Goal: Find specific page/section: Find specific page/section

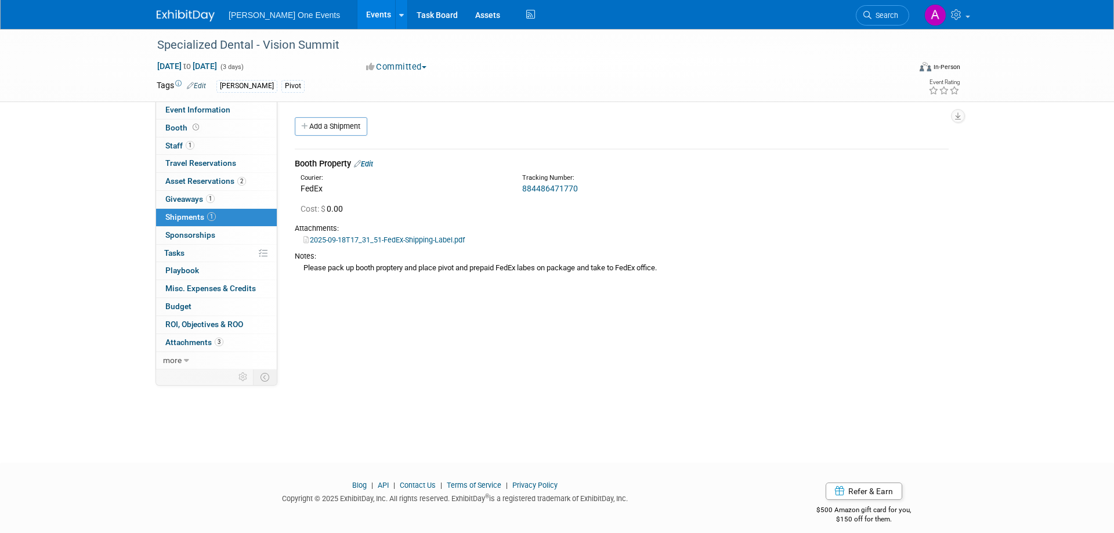
scroll to position [11, 0]
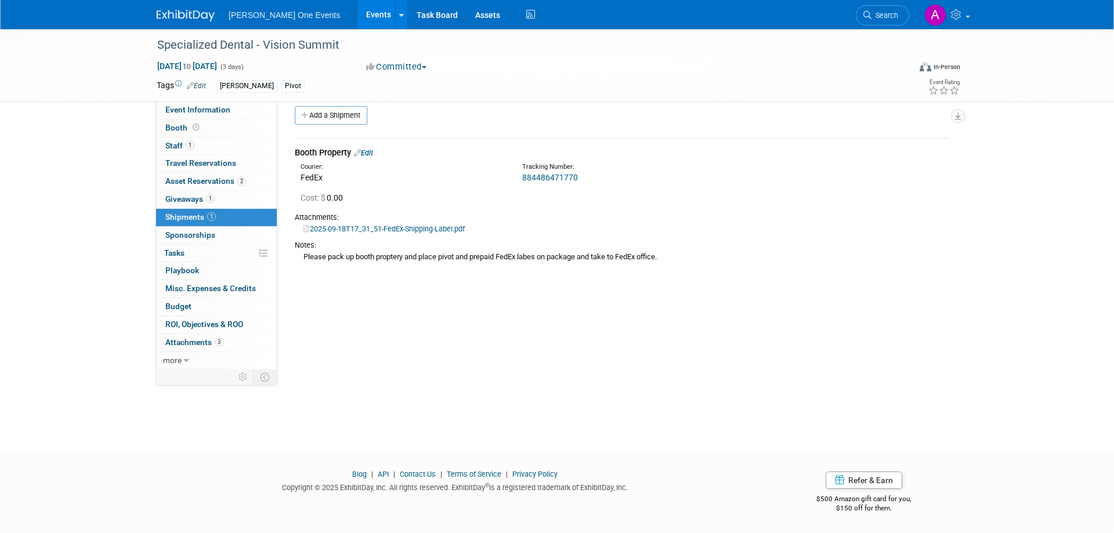
click at [179, 14] on img at bounding box center [186, 16] width 58 height 12
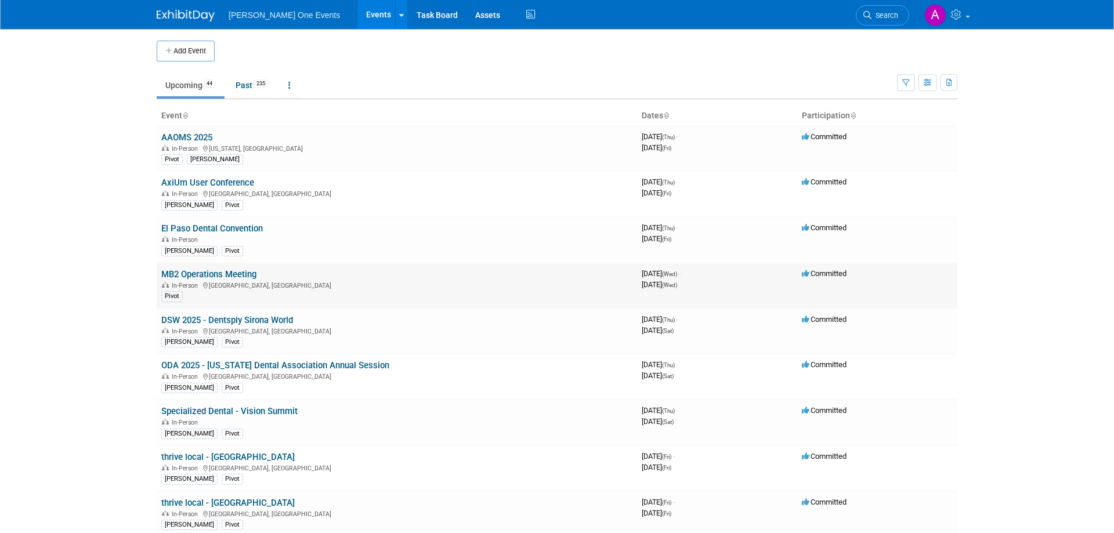
click at [193, 274] on link "MB2 Operations Meeting" at bounding box center [208, 274] width 95 height 10
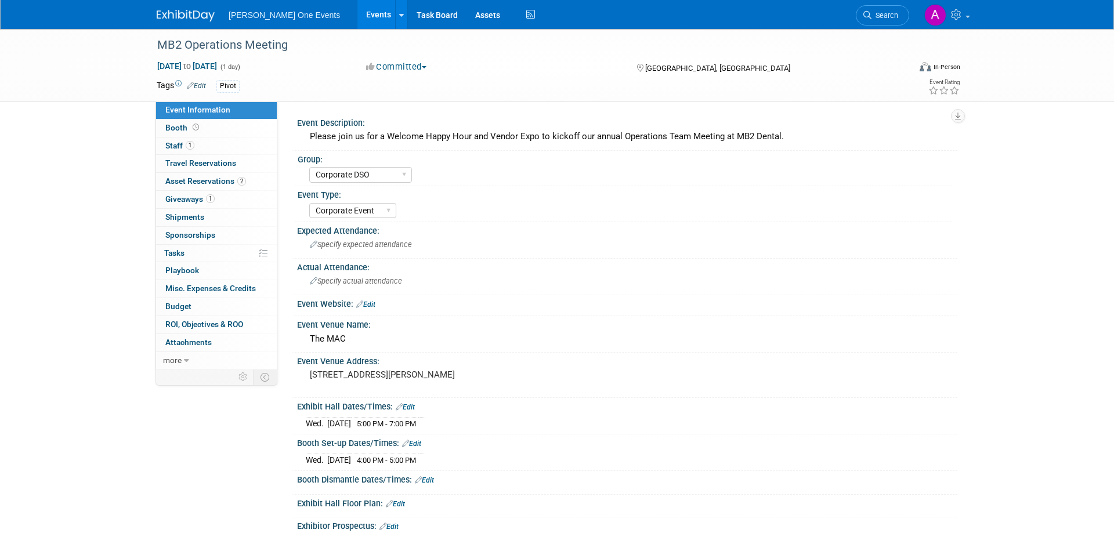
select select "Corporate DSO"
select select "Corporate Event"
click at [194, 183] on span "Asset Reservations 2" at bounding box center [205, 180] width 81 height 9
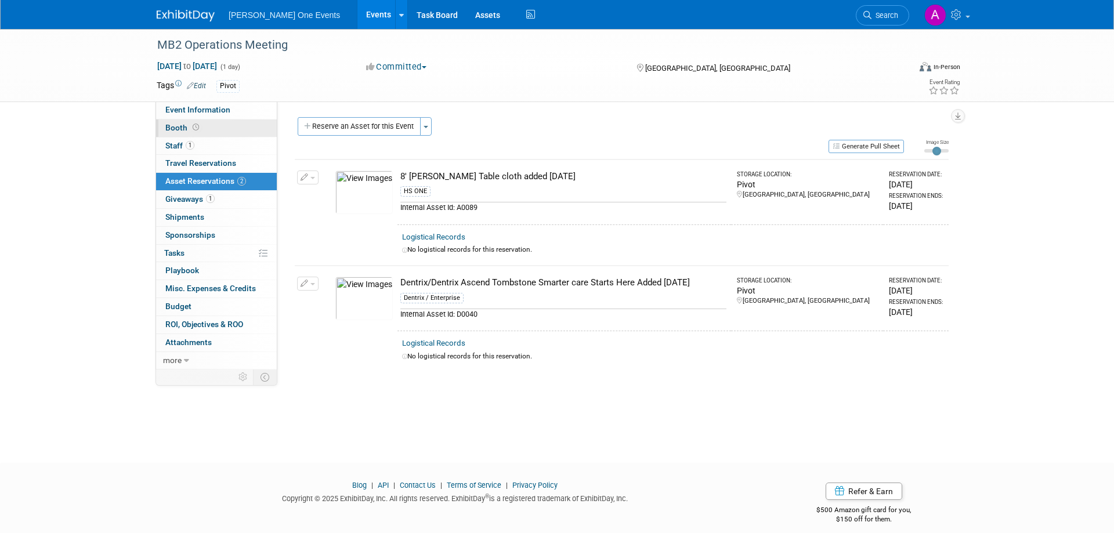
click at [168, 130] on span "Booth" at bounding box center [183, 127] width 36 height 9
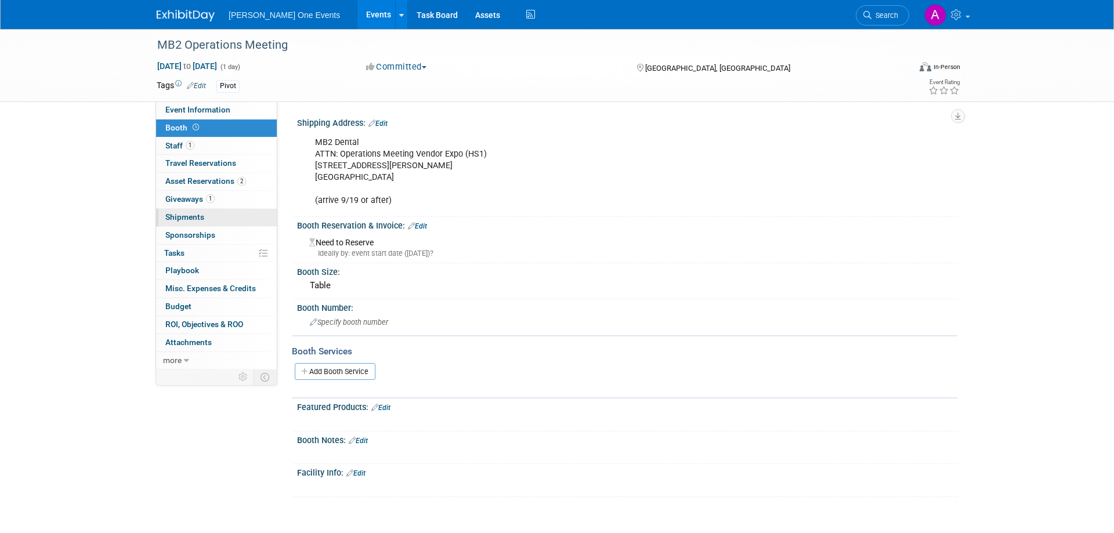
click at [175, 216] on span "Shipments 0" at bounding box center [184, 216] width 39 height 9
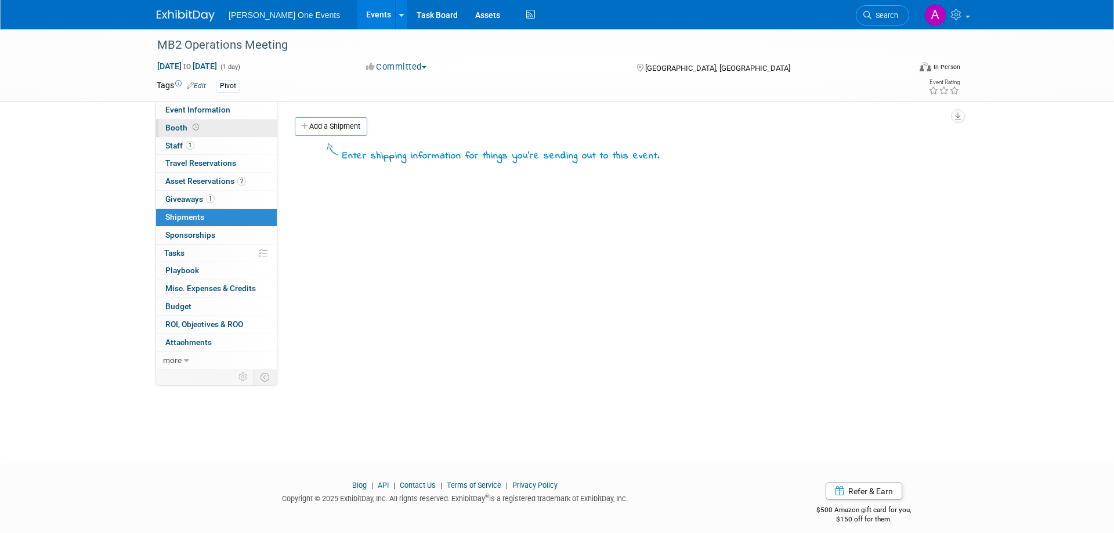
click at [183, 127] on span "Booth" at bounding box center [183, 127] width 36 height 9
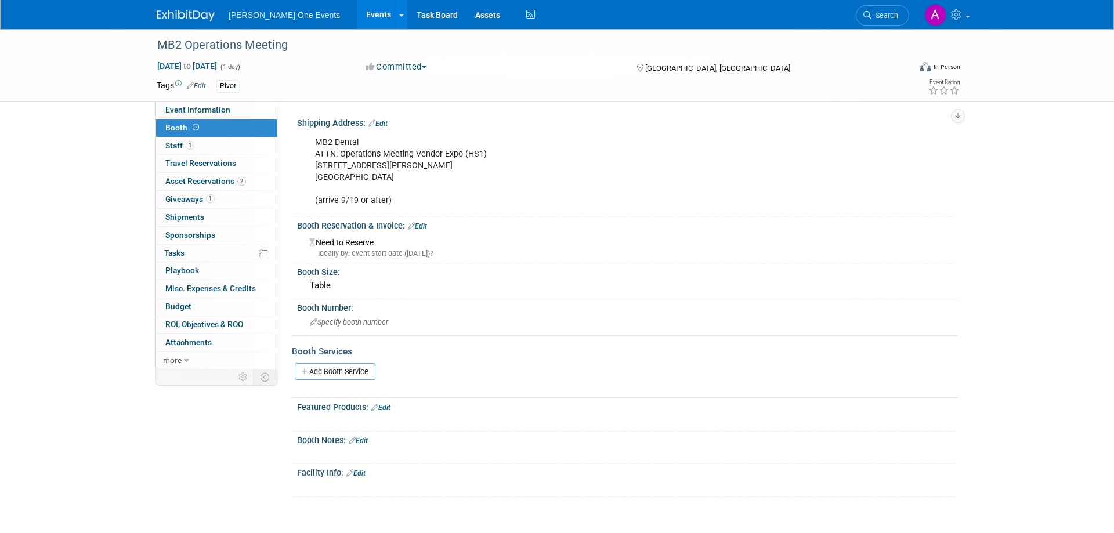
click at [354, 145] on div "MB2 Dental ATTN: Operations Meeting Vendor Expo (HS1) [STREET_ADDRESS][PERSON_N…" at bounding box center [568, 171] width 523 height 81
